Goal: Task Accomplishment & Management: Manage account settings

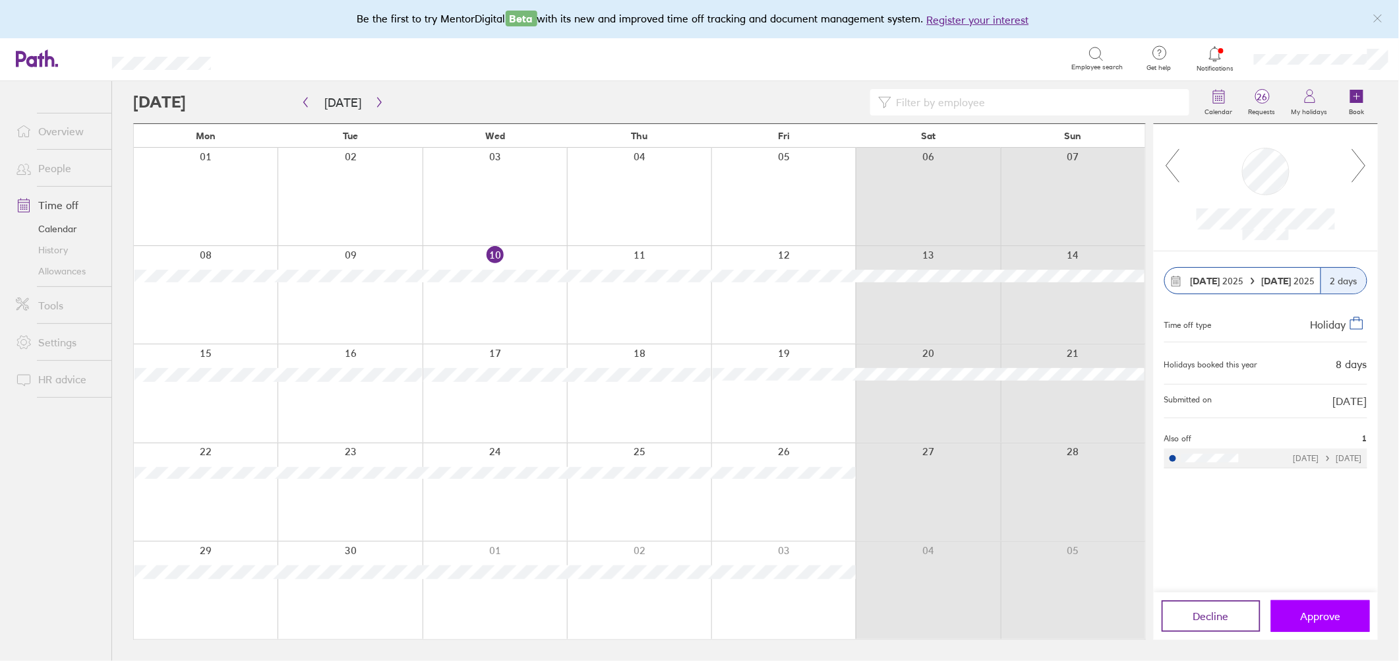
click at [1322, 620] on span "Approve" at bounding box center [1321, 616] width 40 height 12
click at [1317, 618] on span "Approve" at bounding box center [1321, 616] width 40 height 12
click at [1334, 615] on span "Approve" at bounding box center [1321, 616] width 40 height 12
